Goal: Transaction & Acquisition: Purchase product/service

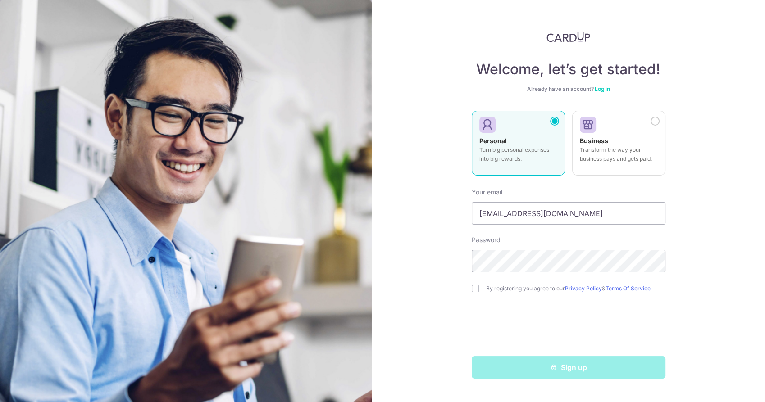
type input "[EMAIL_ADDRESS][DOMAIN_NAME]"
click at [478, 290] on input "checkbox" at bounding box center [474, 288] width 7 height 7
checkbox input "true"
click at [522, 373] on div "Sign up" at bounding box center [568, 367] width 204 height 23
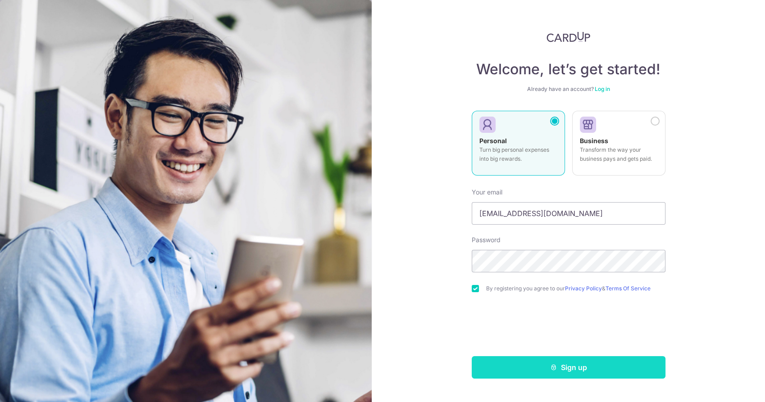
click at [591, 366] on button "Sign up" at bounding box center [568, 367] width 194 height 23
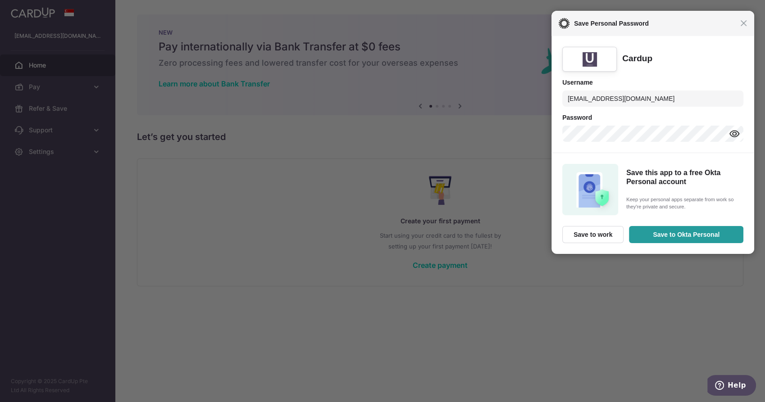
click at [746, 24] on div "Close Save Personal Password" at bounding box center [652, 23] width 203 height 25
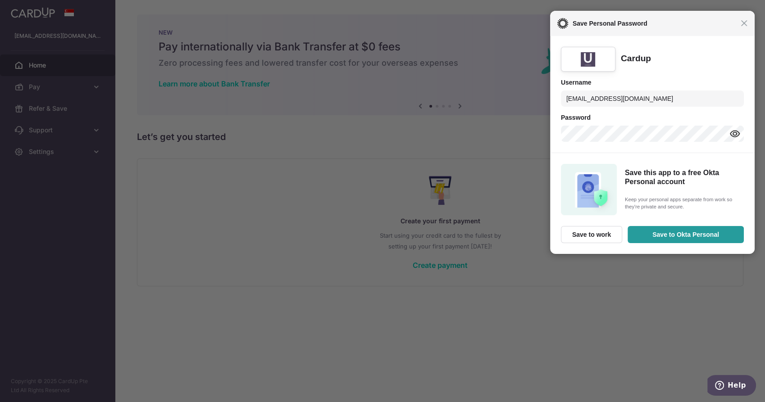
click at [747, 27] on div "Close Save Personal Password" at bounding box center [652, 23] width 204 height 25
click at [747, 23] on span "Close" at bounding box center [743, 23] width 7 height 7
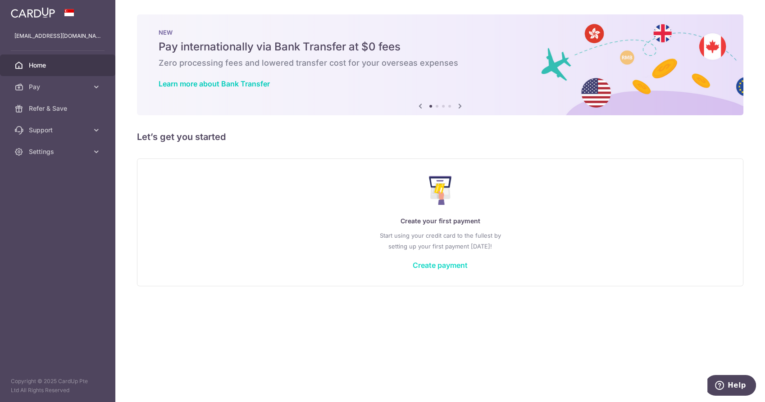
click at [427, 264] on link "Create payment" at bounding box center [439, 265] width 55 height 9
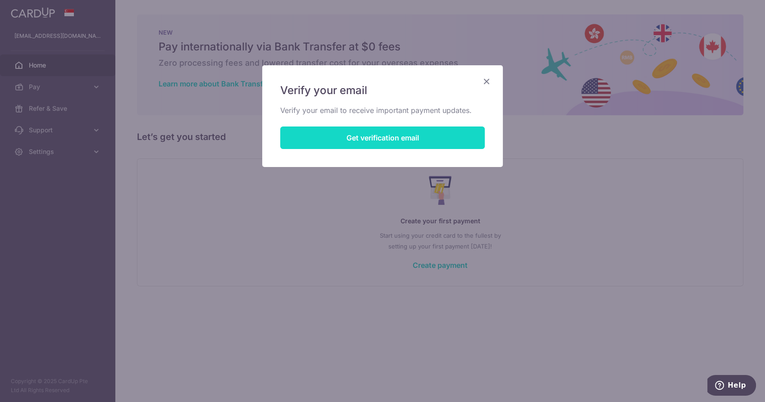
click at [372, 141] on button "Get verification email" at bounding box center [382, 138] width 204 height 23
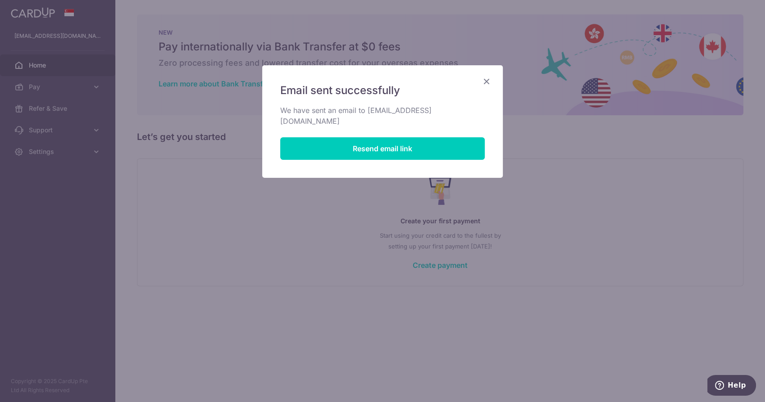
click at [487, 78] on icon "Close" at bounding box center [486, 81] width 11 height 11
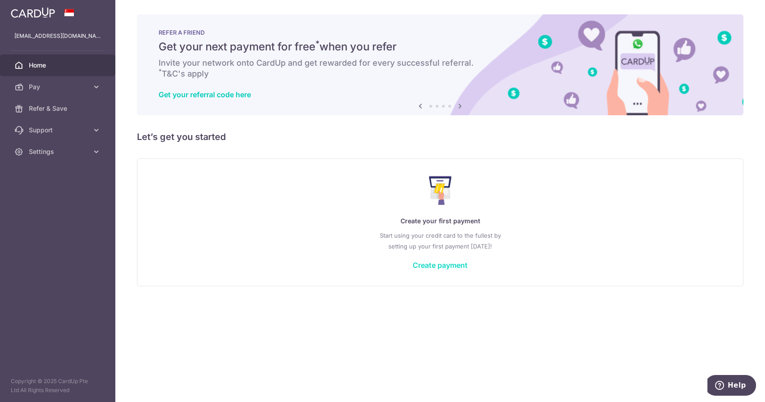
click at [424, 261] on link "Create payment" at bounding box center [439, 265] width 55 height 9
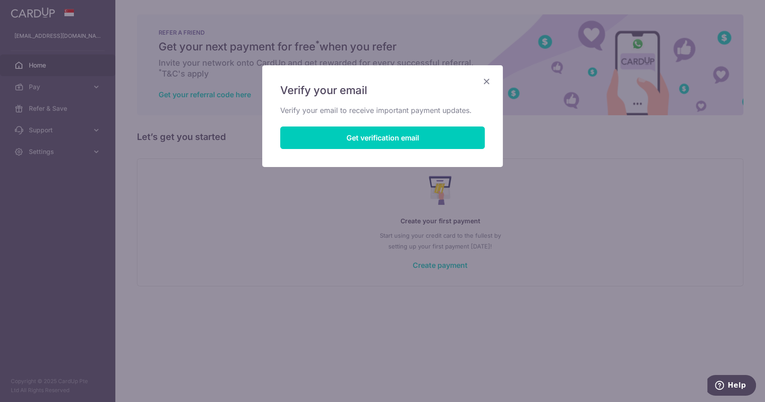
click at [484, 79] on icon "Close" at bounding box center [486, 81] width 11 height 11
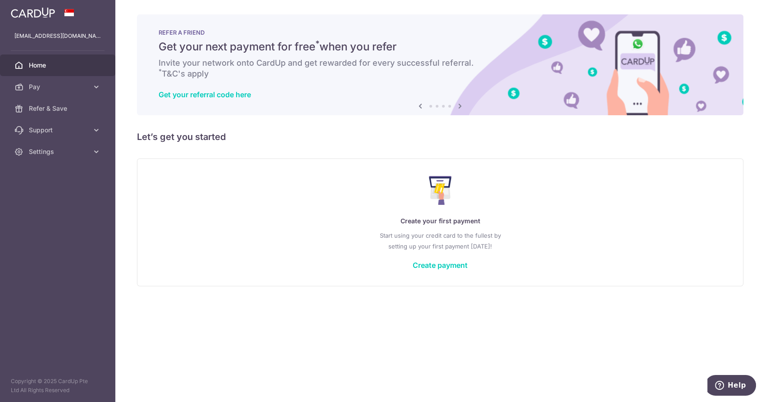
click at [52, 64] on span "Home" at bounding box center [58, 65] width 59 height 9
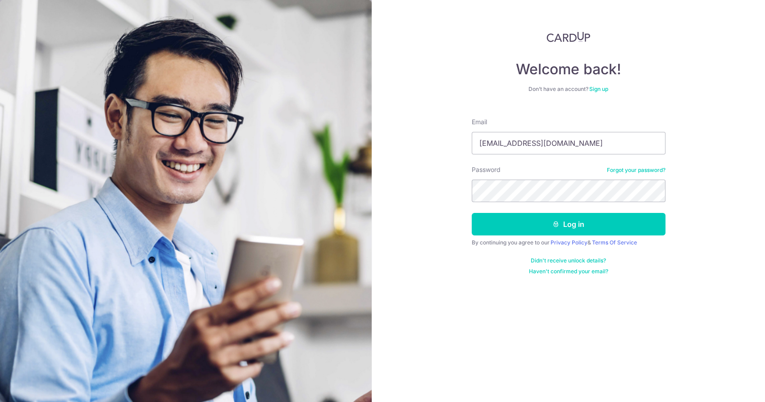
type input "[EMAIL_ADDRESS][DOMAIN_NAME]"
click at [471, 213] on button "Log in" at bounding box center [568, 224] width 194 height 23
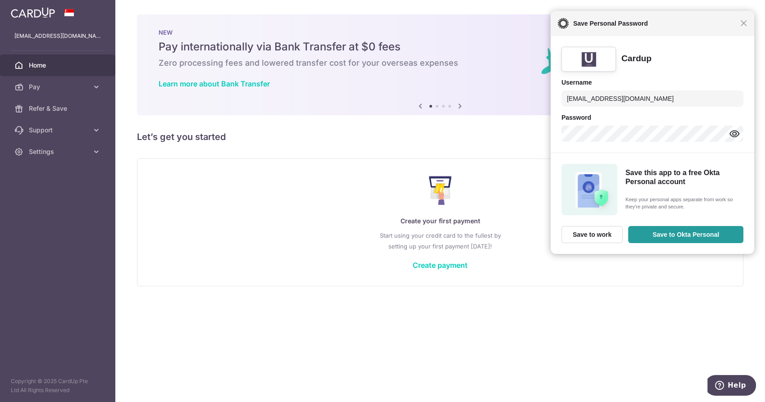
click at [747, 26] on div "Close Save Personal Password" at bounding box center [652, 23] width 204 height 25
click at [746, 23] on span "Close" at bounding box center [743, 23] width 7 height 7
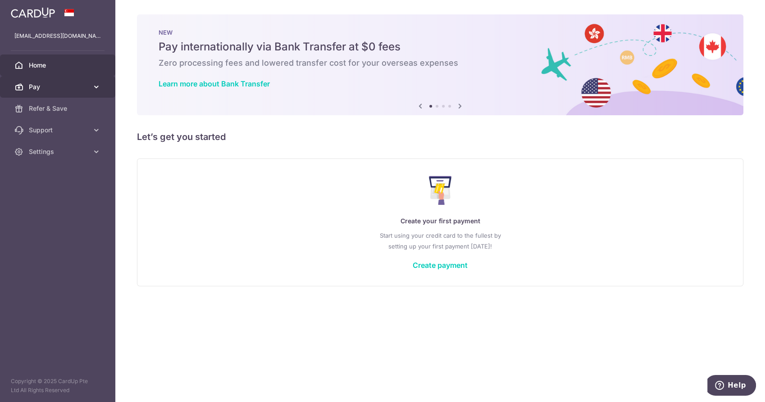
click at [52, 80] on link "Pay" at bounding box center [57, 87] width 115 height 22
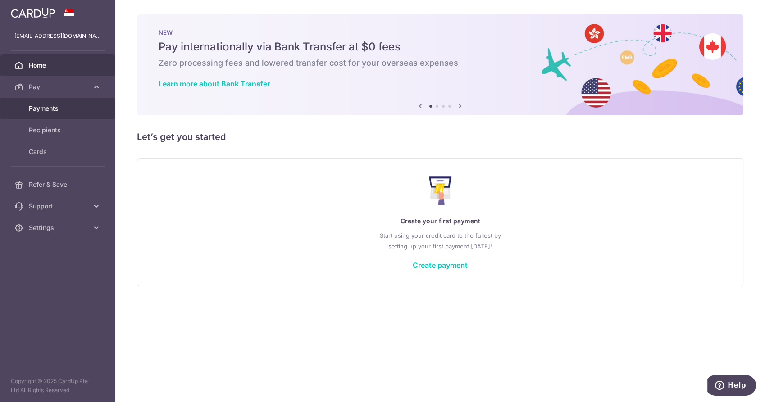
click at [66, 109] on span "Payments" at bounding box center [58, 108] width 59 height 9
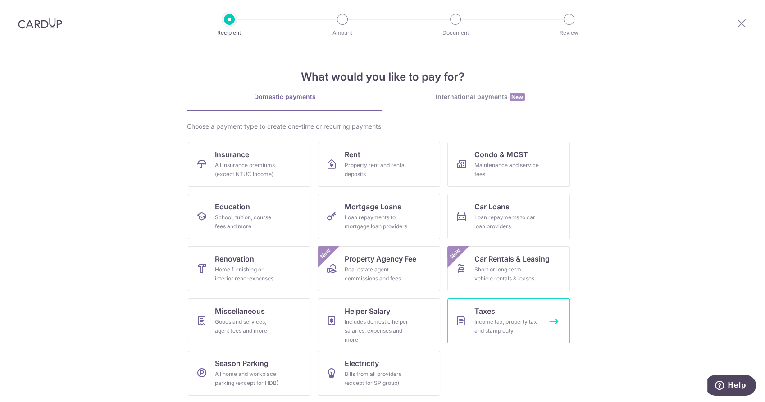
click at [509, 319] on div "Income tax, property tax and stamp duty" at bounding box center [506, 326] width 65 height 18
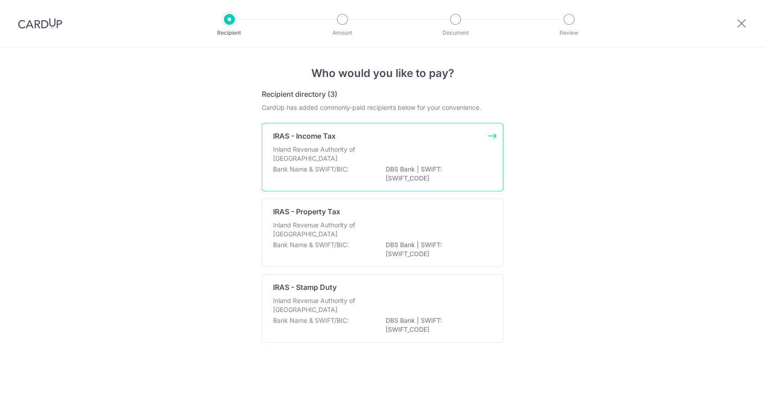
click at [342, 148] on p "Inland Revenue Authority of [GEOGRAPHIC_DATA]" at bounding box center [320, 154] width 95 height 18
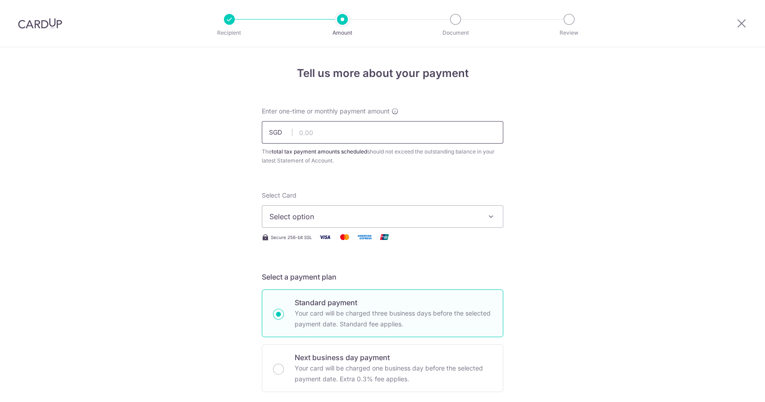
click at [345, 133] on input "text" at bounding box center [382, 132] width 241 height 23
type input "1,821.09"
click at [334, 213] on span "Select option" at bounding box center [374, 216] width 210 height 11
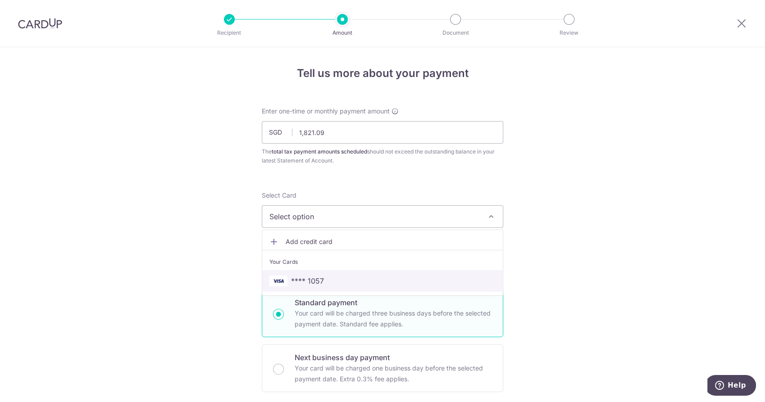
click at [335, 278] on span "**** 1057" at bounding box center [382, 281] width 226 height 11
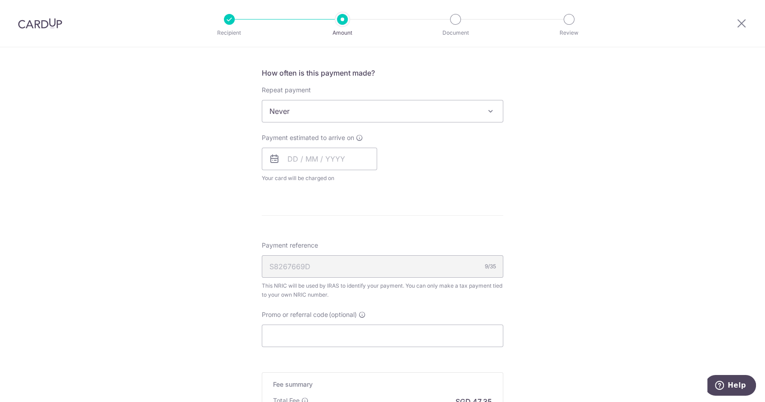
scroll to position [450, 0]
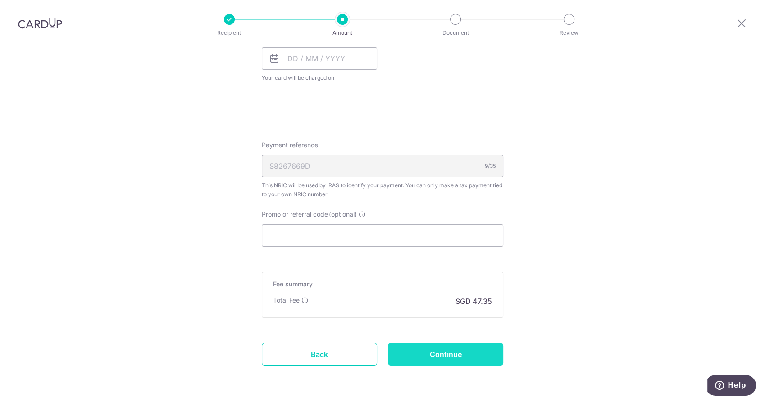
click at [447, 351] on input "Continue" at bounding box center [445, 354] width 115 height 23
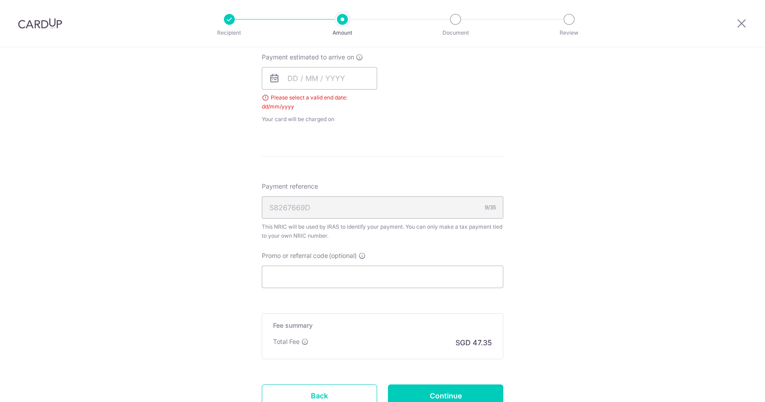
scroll to position [376, 0]
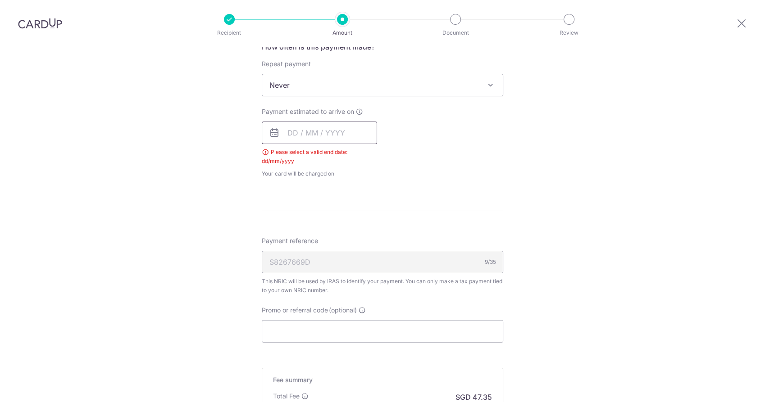
click at [338, 129] on input "text" at bounding box center [319, 133] width 115 height 23
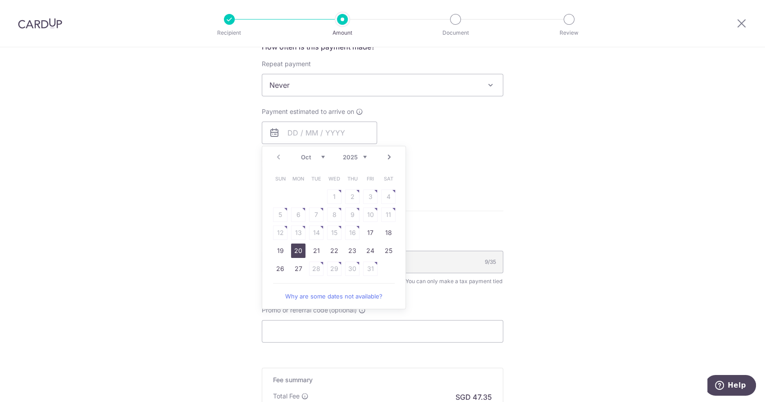
click at [299, 249] on link "20" at bounding box center [298, 251] width 14 height 14
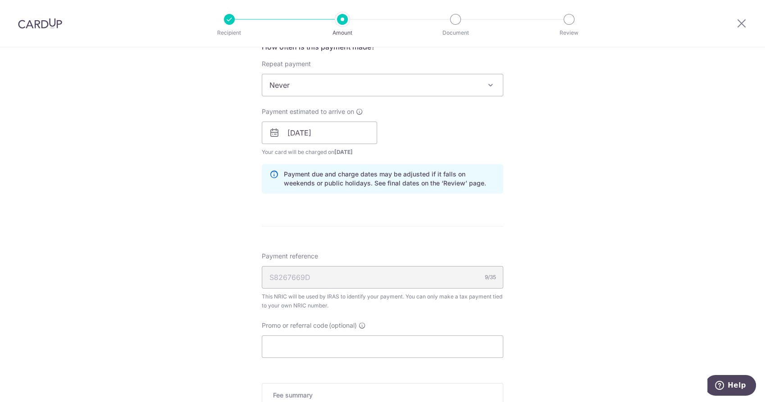
click at [457, 86] on span "Never" at bounding box center [382, 85] width 240 height 22
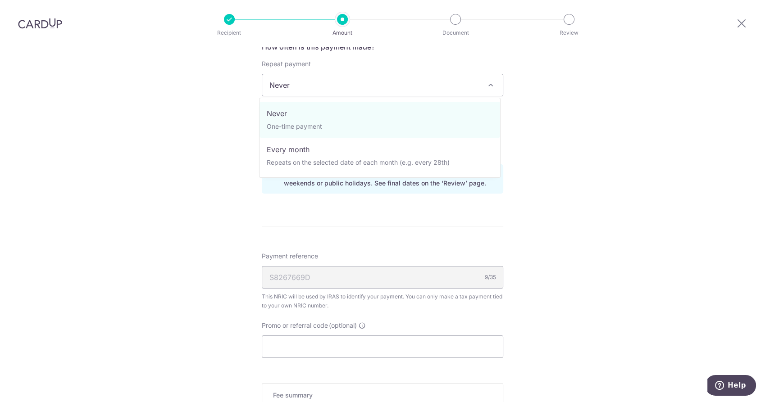
click at [457, 86] on span "Never" at bounding box center [382, 85] width 240 height 22
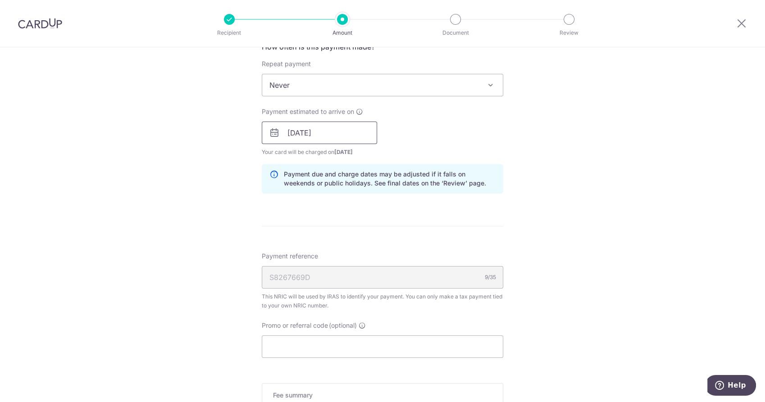
click at [321, 143] on input "20/10/2025" at bounding box center [319, 133] width 115 height 23
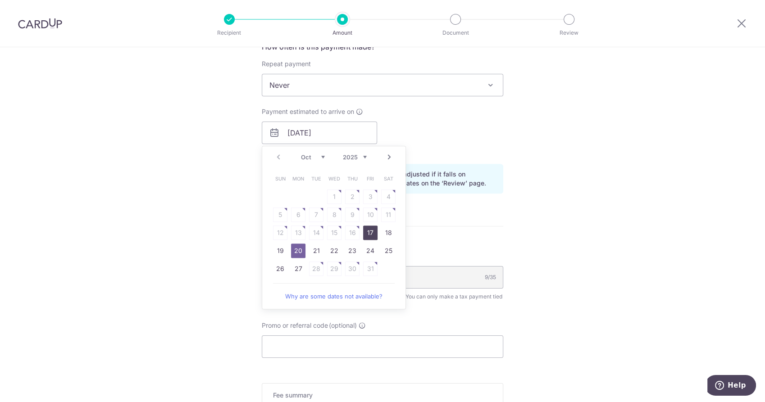
click at [369, 231] on link "17" at bounding box center [370, 233] width 14 height 14
type input "17/10/2025"
click at [587, 171] on div "Tell us more about your payment Enter one-time or monthly payment amount SGD 1,…" at bounding box center [382, 107] width 765 height 873
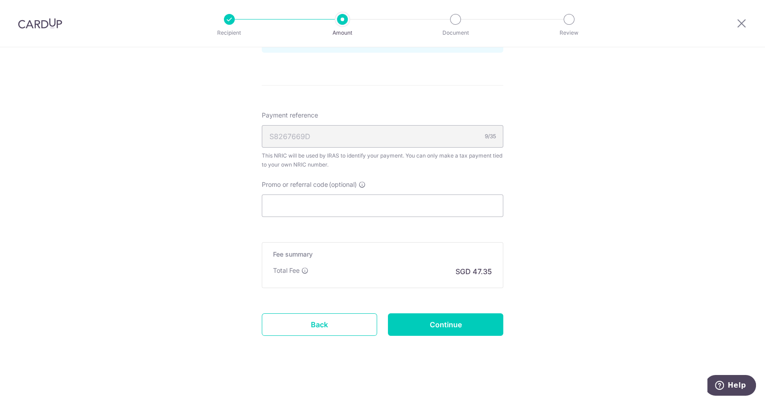
scroll to position [517, 0]
click at [429, 332] on input "Continue" at bounding box center [445, 324] width 115 height 23
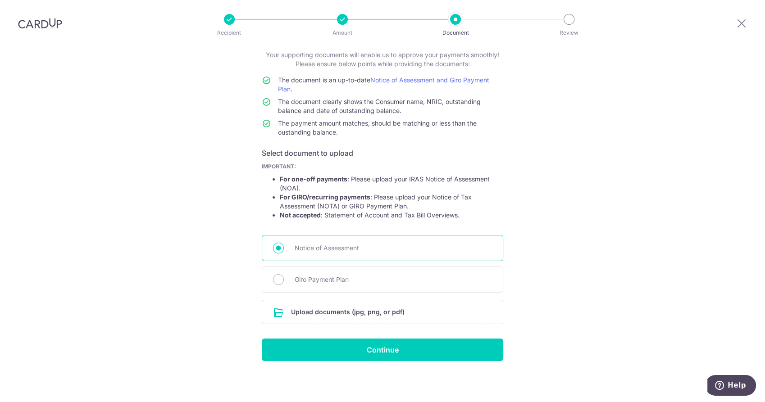
scroll to position [57, 0]
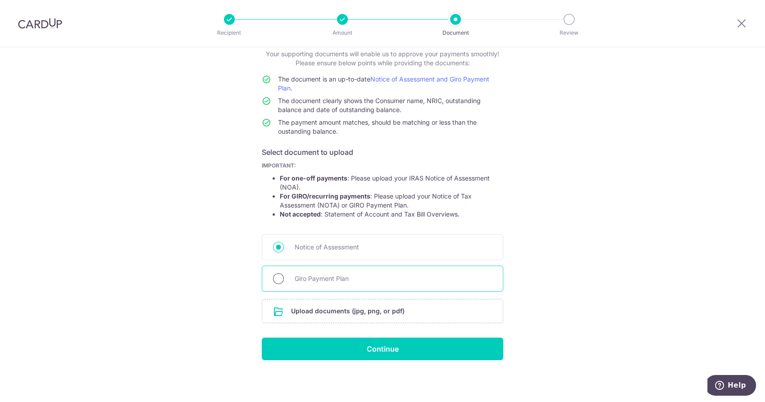
click at [275, 275] on input "Giro Payment Plan" at bounding box center [278, 278] width 11 height 11
radio input "true"
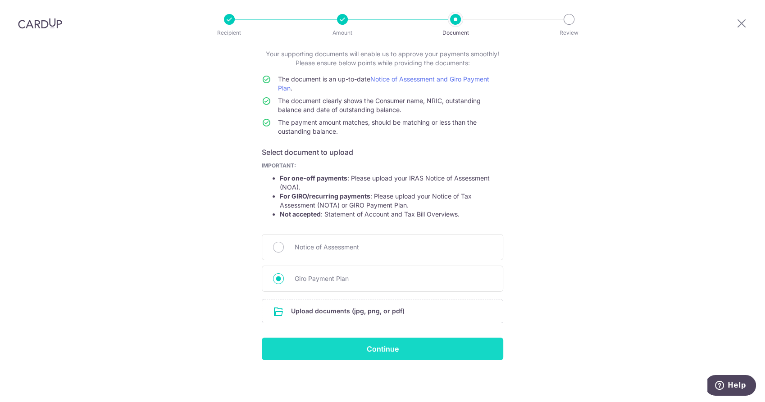
click at [355, 345] on input "Continue" at bounding box center [382, 349] width 241 height 23
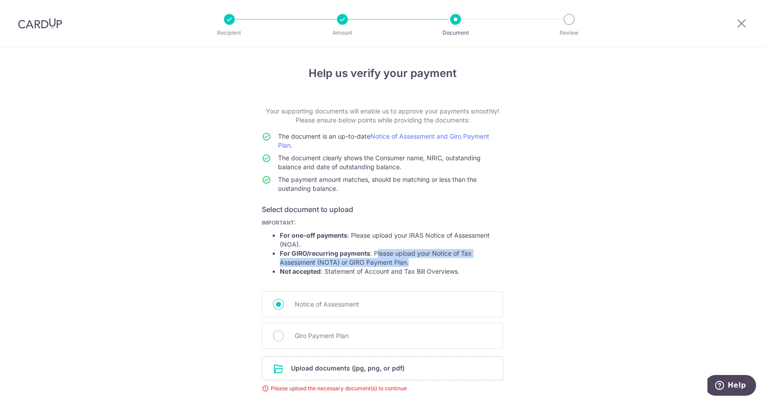
drag, startPoint x: 373, startPoint y: 254, endPoint x: 475, endPoint y: 262, distance: 103.0
click at [475, 262] on li "For GIRO/recurring payments : Please upload your Notice of Tax Assessment (NOTA…" at bounding box center [391, 258] width 223 height 18
click at [479, 248] on li "For one-off payments : Please upload your IRAS Notice of Assessment (NOA)." at bounding box center [391, 240] width 223 height 18
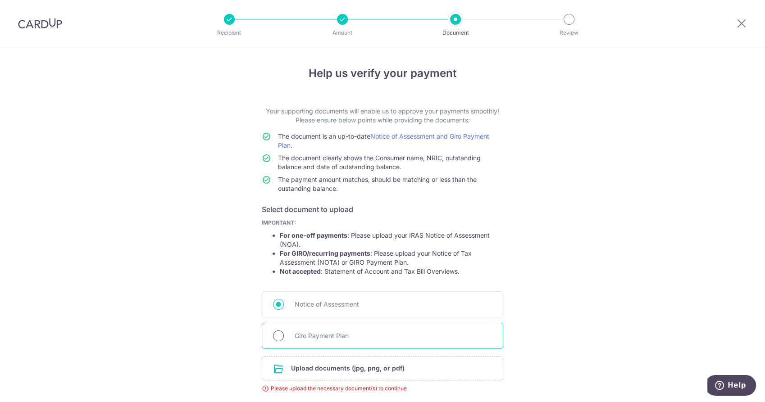
click at [274, 331] on input "Giro Payment Plan" at bounding box center [278, 335] width 11 height 11
radio input "true"
click at [319, 364] on input "file" at bounding box center [382, 368] width 240 height 23
click at [306, 364] on input "file" at bounding box center [382, 368] width 240 height 23
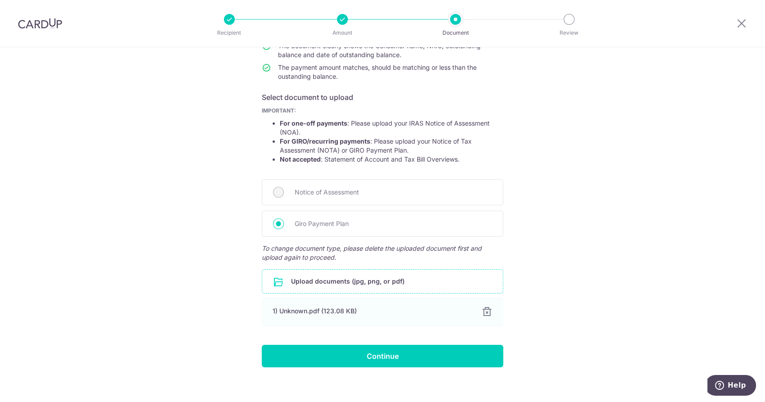
scroll to position [119, 0]
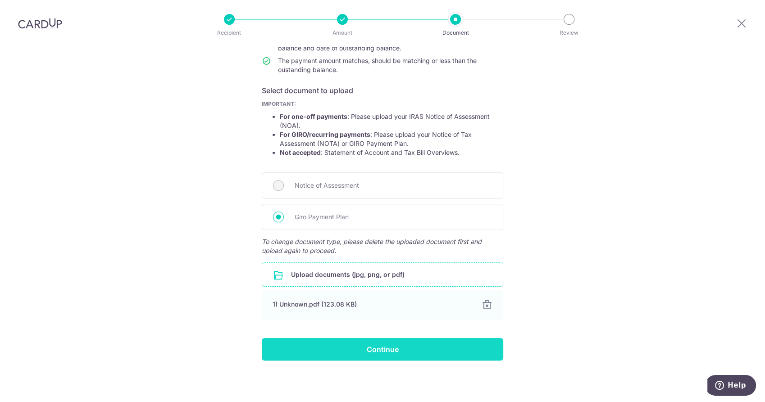
click at [420, 349] on input "Continue" at bounding box center [382, 349] width 241 height 23
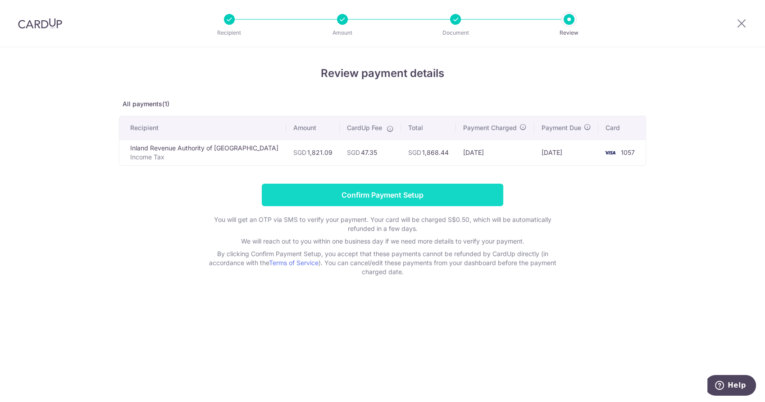
click at [423, 189] on input "Confirm Payment Setup" at bounding box center [382, 195] width 241 height 23
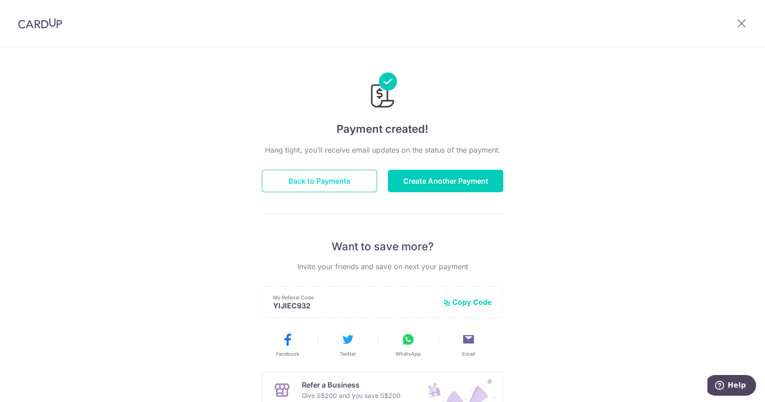
click at [321, 172] on button "Back to Payments" at bounding box center [319, 181] width 115 height 23
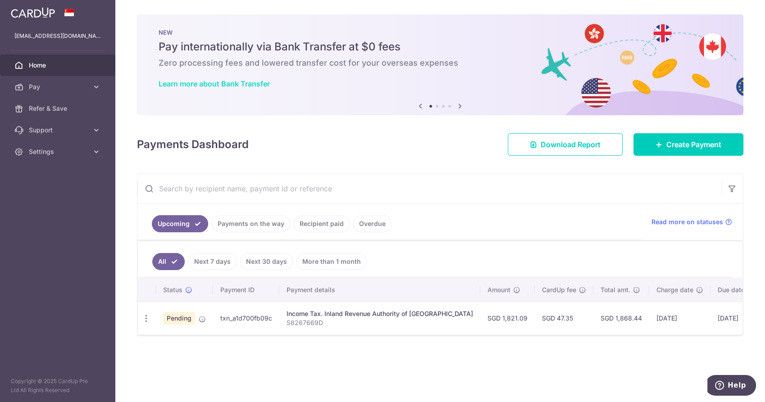
click at [227, 82] on link "Learn more about Bank Transfer" at bounding box center [213, 83] width 111 height 9
click at [53, 154] on span "Settings" at bounding box center [58, 151] width 59 height 9
click at [64, 131] on span "Support" at bounding box center [58, 130] width 59 height 9
click at [44, 245] on span "Logout" at bounding box center [58, 249] width 59 height 9
